Goal: Check status

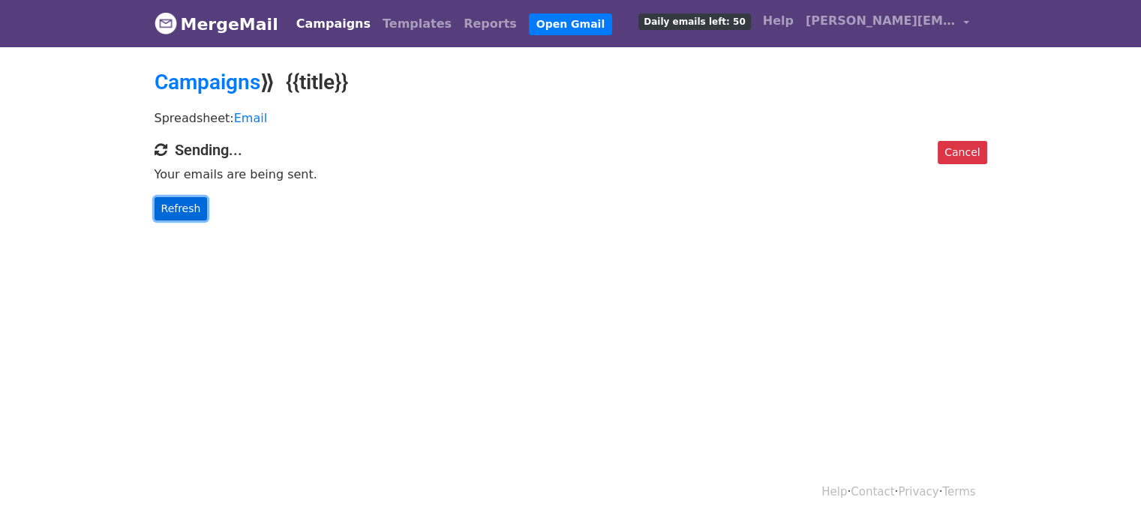
click at [183, 209] on link "Refresh" at bounding box center [181, 208] width 53 height 23
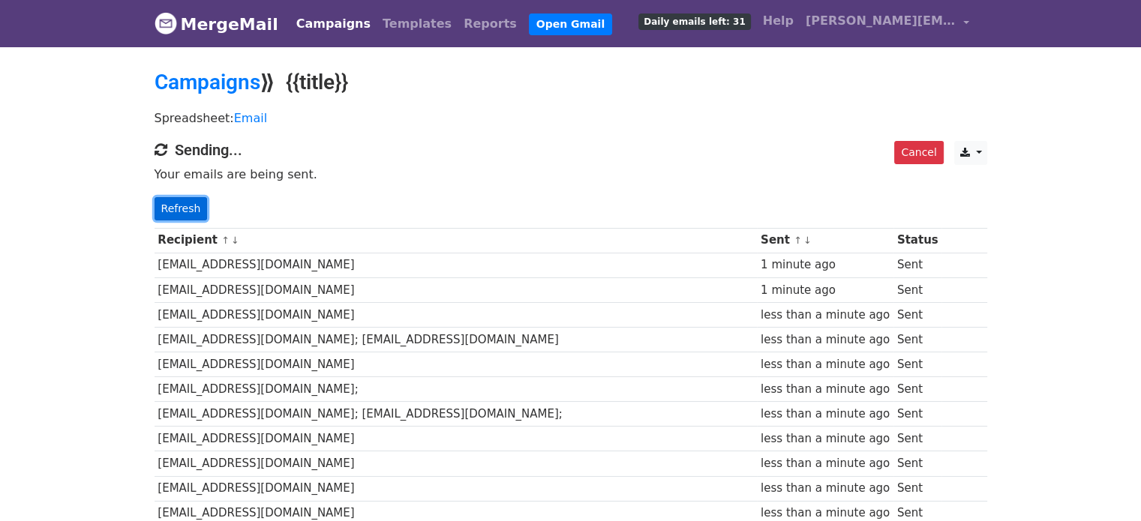
click at [170, 202] on link "Refresh" at bounding box center [181, 208] width 53 height 23
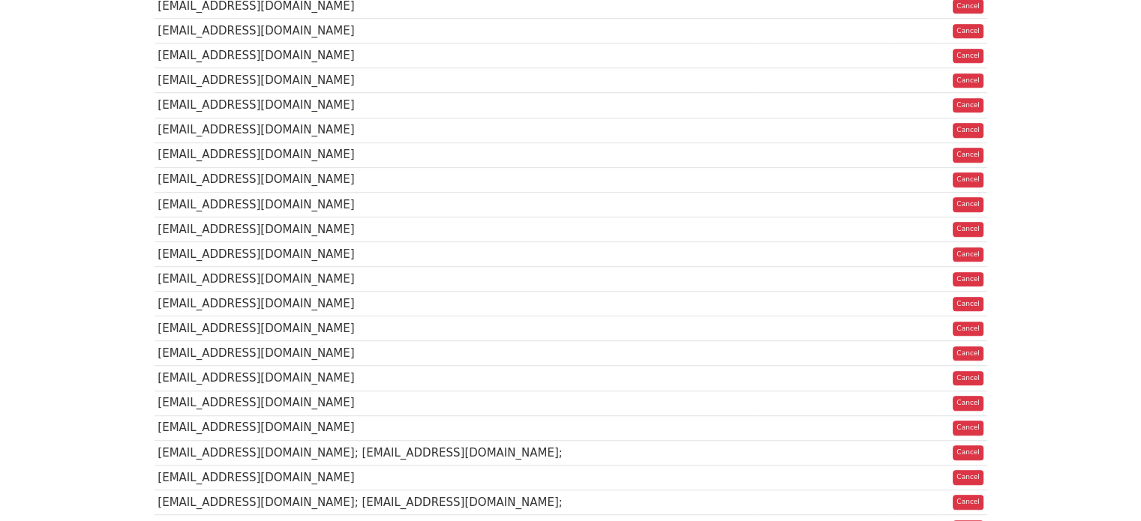
scroll to position [1099, 0]
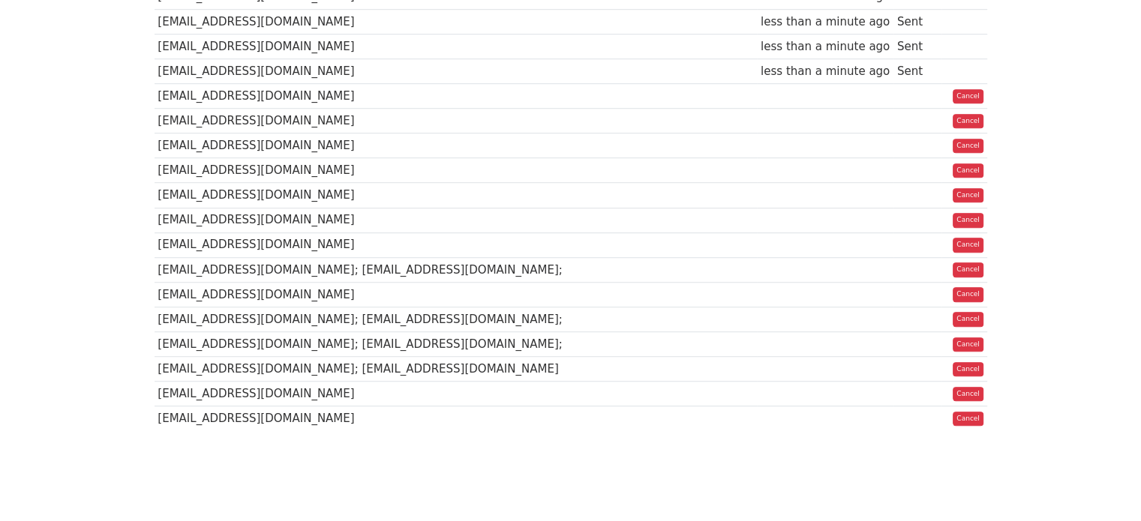
scroll to position [1098, 0]
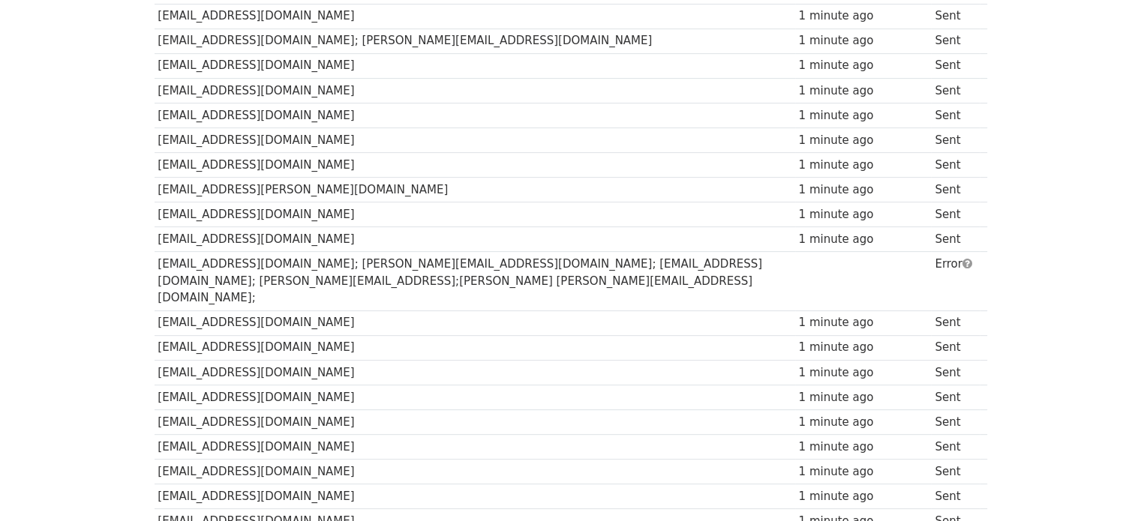
scroll to position [636, 0]
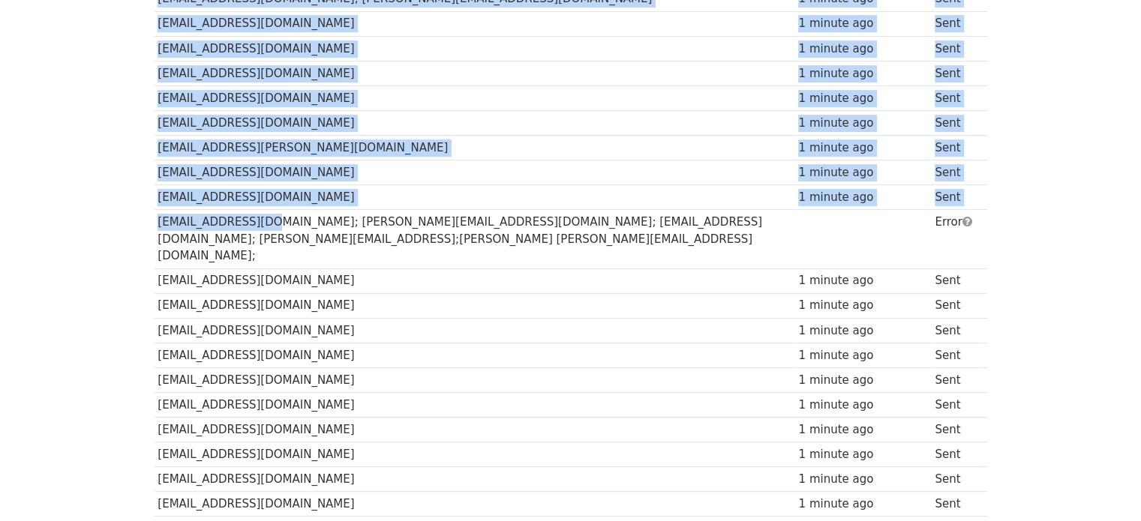
drag, startPoint x: 248, startPoint y: 222, endPoint x: 149, endPoint y: 221, distance: 98.3
click at [149, 221] on div "Recipient ↑ ↓ Sent ↑ ↓ Status contact@tachyon.eco 2 minutes ago Sent mail@tixl.…" at bounding box center [570, 240] width 855 height 1319
drag, startPoint x: 170, startPoint y: 215, endPoint x: 192, endPoint y: 220, distance: 22.2
click at [172, 216] on td "info@beyond.link; denis@beyond.link; guri@beyond.link; jonathan@beyond.lin;k lu…" at bounding box center [475, 239] width 641 height 59
click at [236, 225] on td "info@beyond.link; denis@beyond.link; guri@beyond.link; jonathan@beyond.lin;k lu…" at bounding box center [475, 239] width 641 height 59
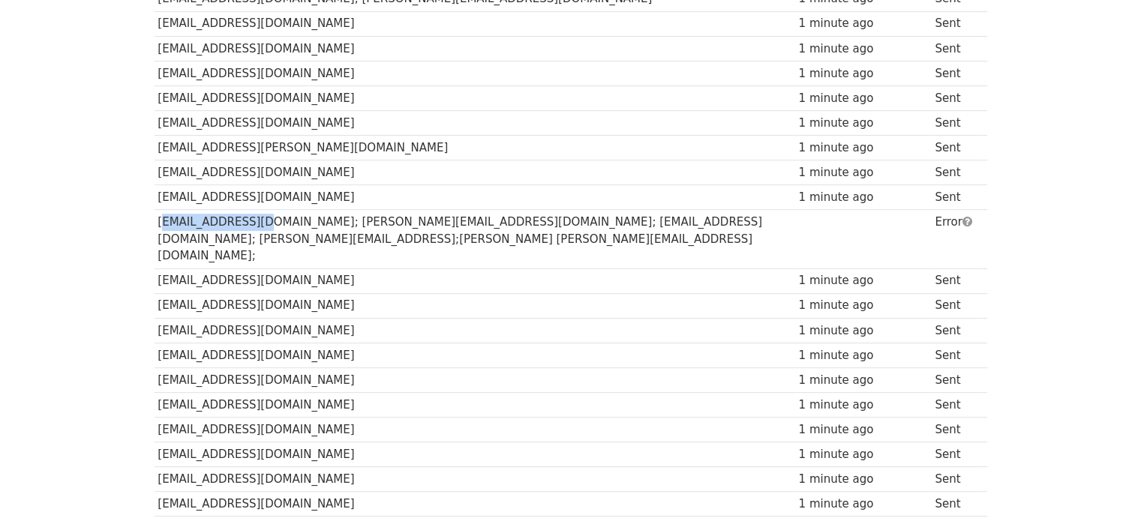
drag, startPoint x: 246, startPoint y: 221, endPoint x: 153, endPoint y: 224, distance: 93.1
click at [155, 224] on td "info@beyond.link; denis@beyond.link; guri@beyond.link; jonathan@beyond.lin;k lu…" at bounding box center [475, 239] width 641 height 59
copy td "info@beyond.link"
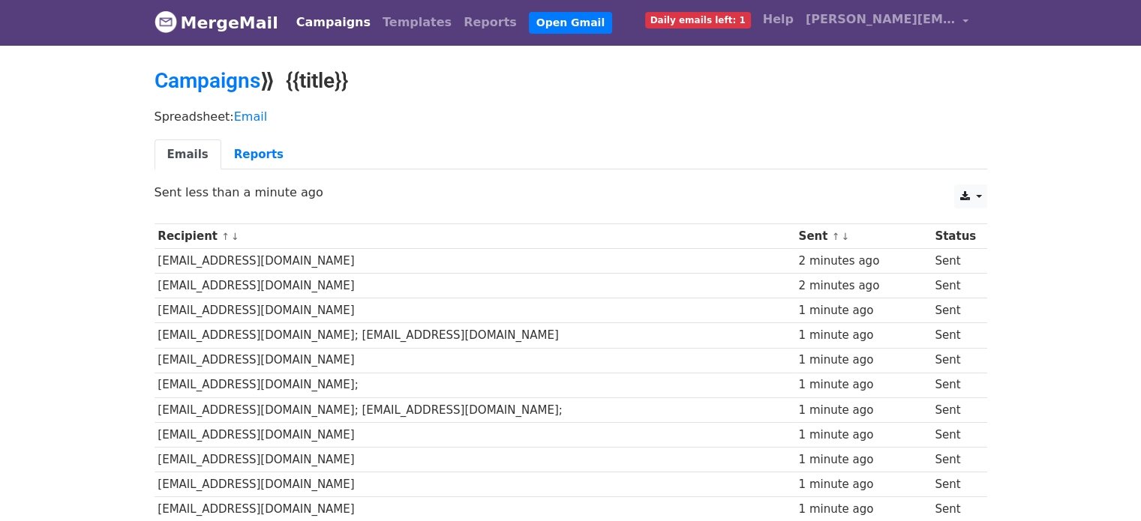
scroll to position [0, 0]
